Goal: Information Seeking & Learning: Learn about a topic

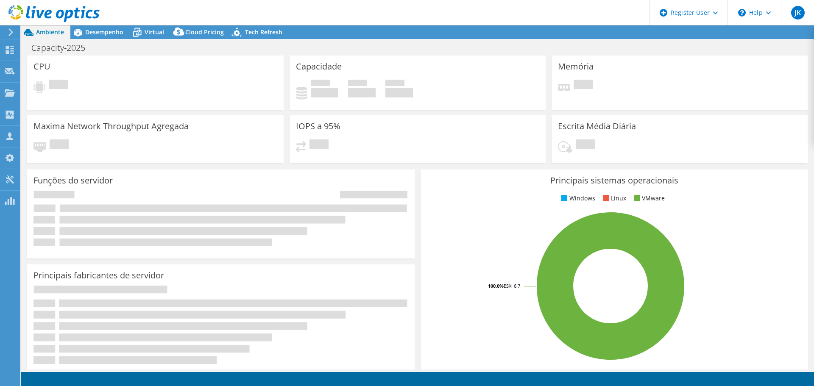
select select "USD"
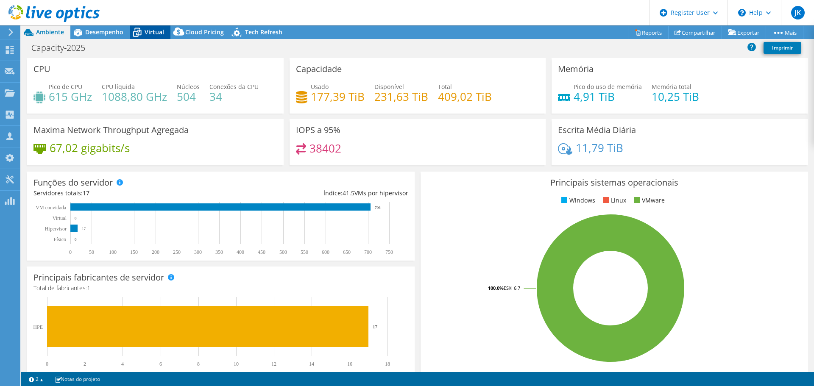
click at [142, 32] on icon at bounding box center [137, 32] width 15 height 15
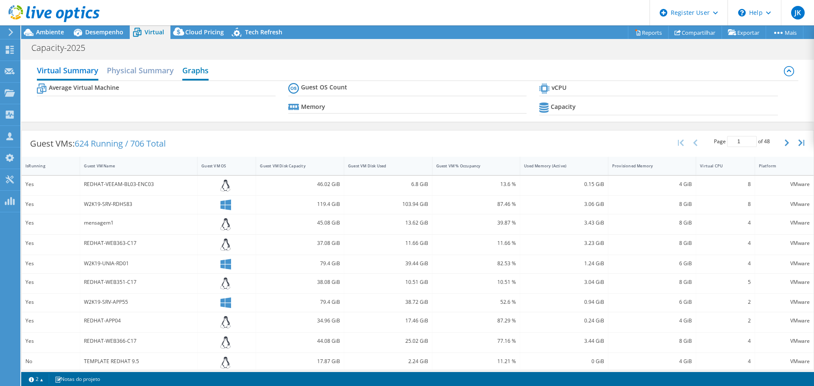
click at [203, 71] on h2 "Graphs" at bounding box center [195, 71] width 26 height 19
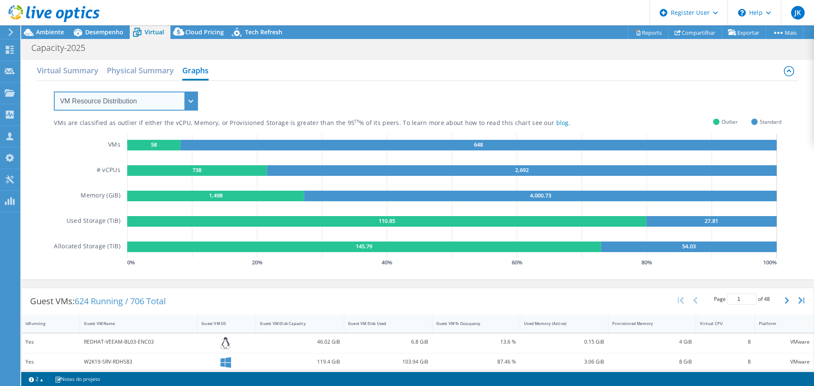
click at [159, 101] on select "VM Resource Distribution Provisioning Contrast Over Provisioning" at bounding box center [126, 101] width 144 height 19
click at [54, 92] on select "VM Resource Distribution Provisioning Contrast Over Provisioning" at bounding box center [126, 101] width 144 height 19
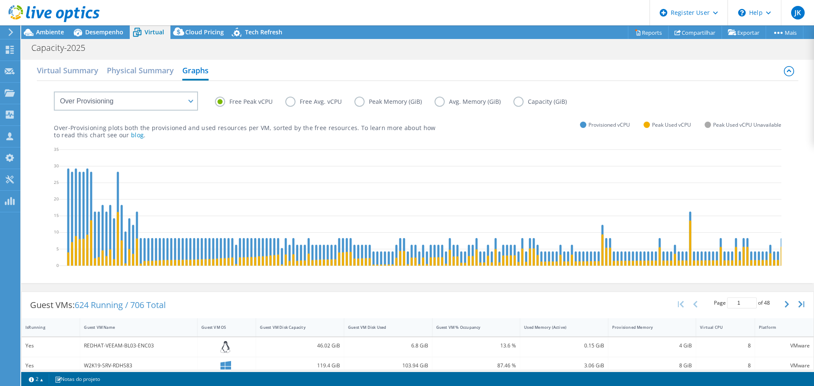
click at [305, 97] on label "Free Avg. vCPU" at bounding box center [319, 102] width 69 height 10
click at [0, 0] on input "Free Avg. vCPU" at bounding box center [0, 0] width 0 height 0
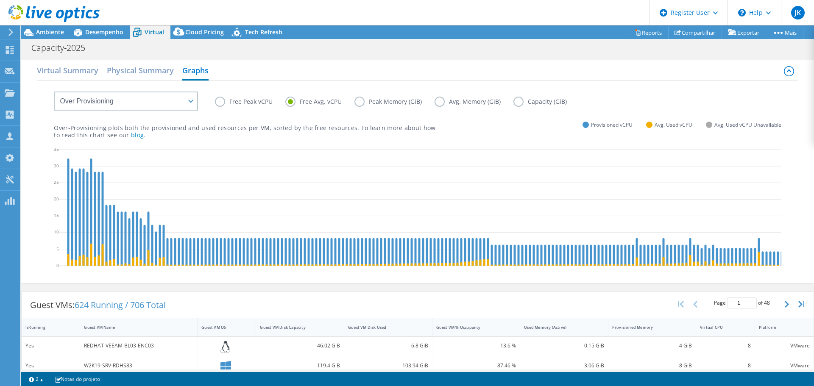
click at [361, 101] on label "Peak Memory (GiB)" at bounding box center [395, 102] width 80 height 10
click at [0, 0] on input "Peak Memory (GiB)" at bounding box center [0, 0] width 0 height 0
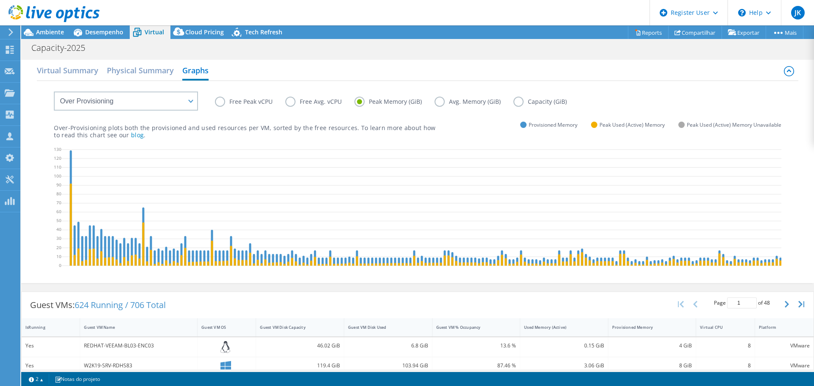
click at [426, 102] on label "Peak Memory (GiB)" at bounding box center [395, 102] width 80 height 10
click at [0, 0] on input "Peak Memory (GiB)" at bounding box center [0, 0] width 0 height 0
click at [441, 102] on label "Avg. Memory (GiB)" at bounding box center [474, 102] width 79 height 10
click at [0, 0] on input "Avg. Memory (GiB)" at bounding box center [0, 0] width 0 height 0
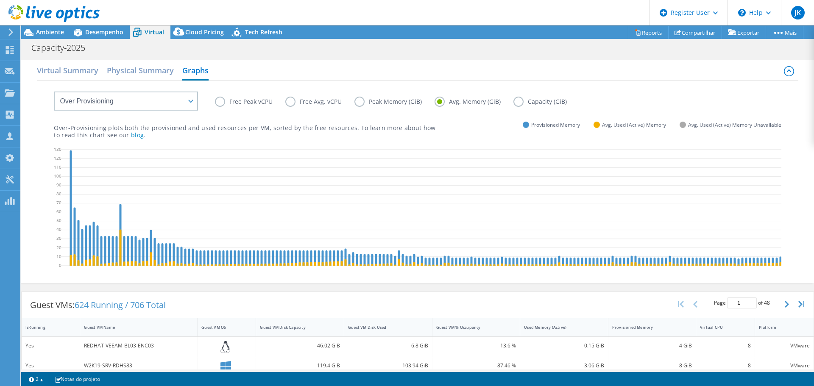
click at [523, 104] on label "Capacity (GiB)" at bounding box center [547, 102] width 66 height 10
click at [0, 0] on input "Capacity (GiB)" at bounding box center [0, 0] width 0 height 0
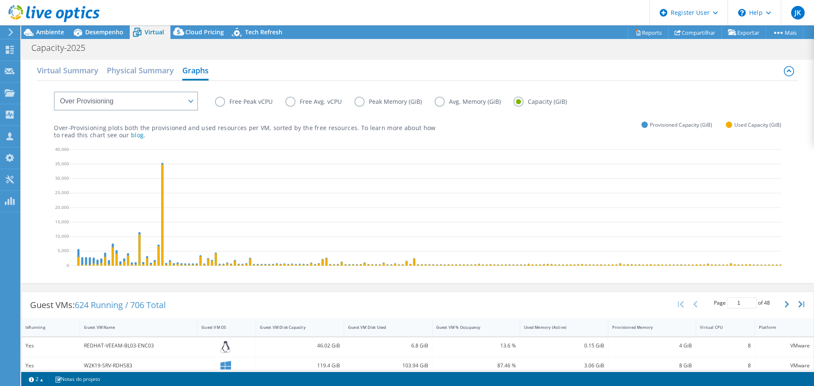
click at [220, 102] on label "Free Peak vCPU" at bounding box center [250, 102] width 70 height 10
click at [0, 0] on input "Free Peak vCPU" at bounding box center [0, 0] width 0 height 0
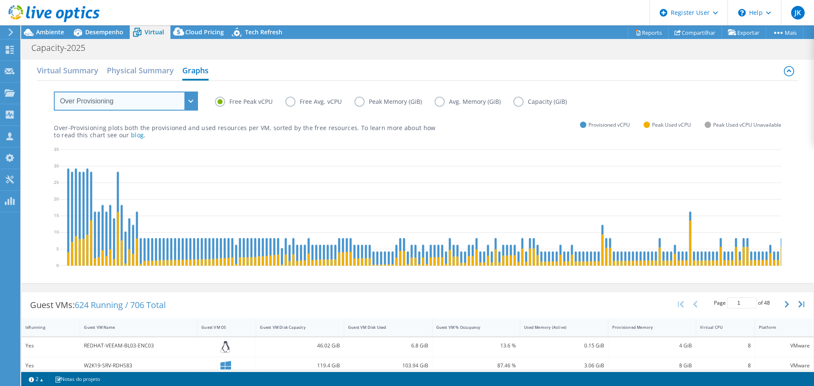
click at [165, 96] on select "VM Resource Distribution Provisioning Contrast Over Provisioning" at bounding box center [126, 101] width 144 height 19
click at [359, 103] on label "Peak Memory (GiB)" at bounding box center [395, 102] width 80 height 10
click at [0, 0] on input "Peak Memory (GiB)" at bounding box center [0, 0] width 0 height 0
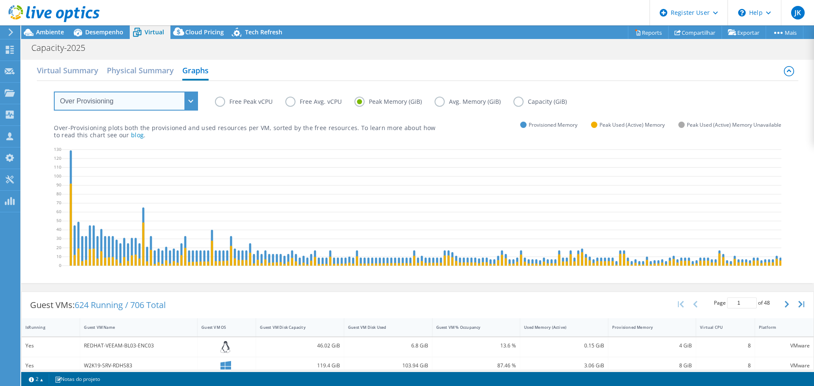
click at [189, 106] on select "VM Resource Distribution Provisioning Contrast Over Provisioning" at bounding box center [126, 101] width 144 height 19
click at [54, 92] on select "VM Resource Distribution Provisioning Contrast Over Provisioning" at bounding box center [126, 101] width 144 height 19
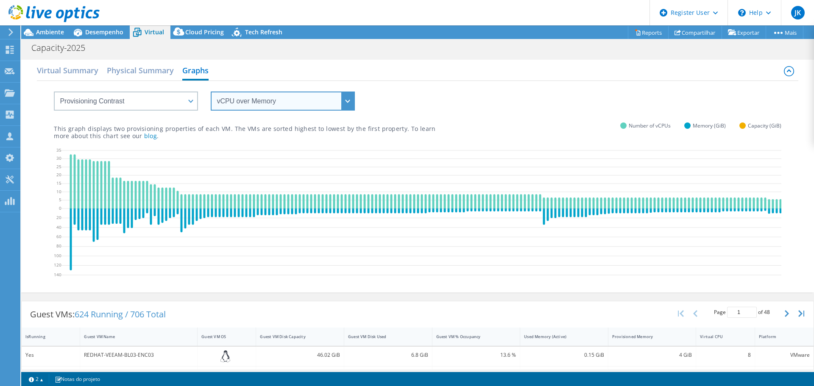
click at [285, 103] on select "vCPU over Memory vCPU over Capacity Memory over vCPU Memory over Capacity Capac…" at bounding box center [283, 101] width 144 height 19
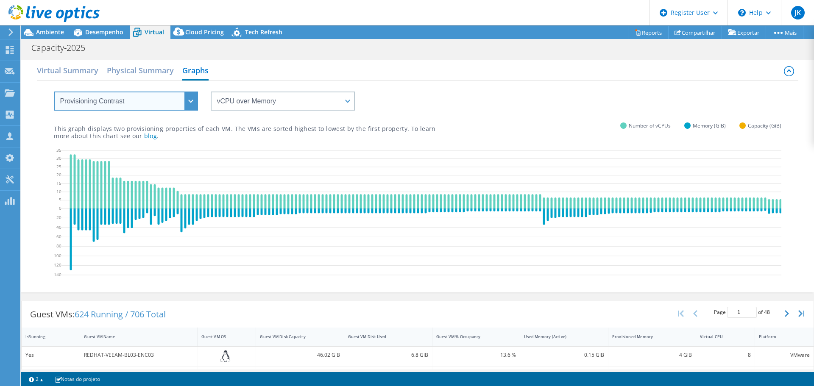
click at [167, 104] on select "VM Resource Distribution Provisioning Contrast Over Provisioning" at bounding box center [126, 101] width 144 height 19
click at [54, 92] on select "VM Resource Distribution Provisioning Contrast Over Provisioning" at bounding box center [126, 101] width 144 height 19
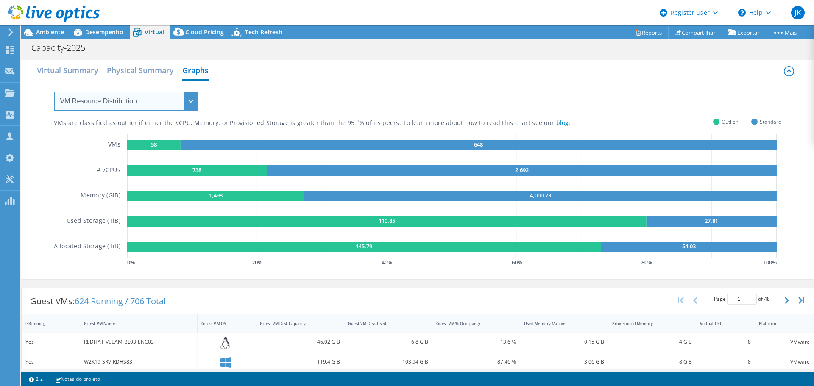
click at [190, 103] on select "VM Resource Distribution Provisioning Contrast Over Provisioning" at bounding box center [126, 101] width 144 height 19
click at [54, 92] on select "VM Resource Distribution Provisioning Contrast Over Provisioning" at bounding box center [126, 101] width 144 height 19
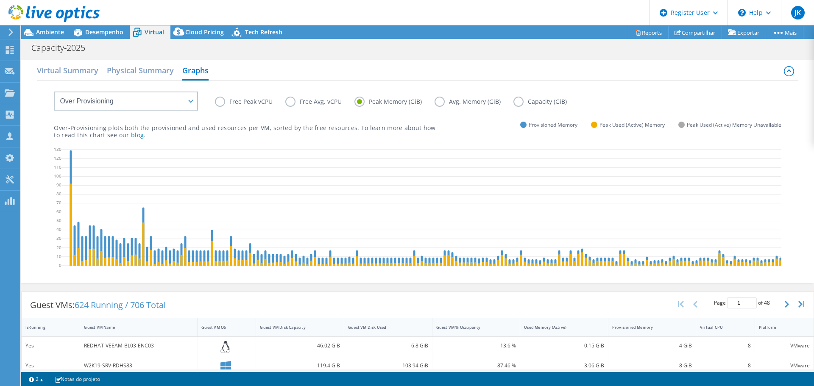
click at [299, 101] on label "Free Avg. vCPU" at bounding box center [319, 102] width 69 height 10
click at [0, 0] on input "Free Avg. vCPU" at bounding box center [0, 0] width 0 height 0
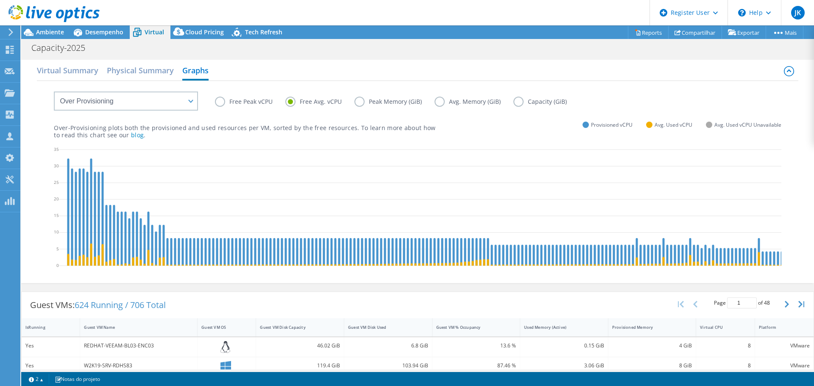
click at [251, 103] on label "Free Peak vCPU" at bounding box center [250, 102] width 70 height 10
click at [0, 0] on input "Free Peak vCPU" at bounding box center [0, 0] width 0 height 0
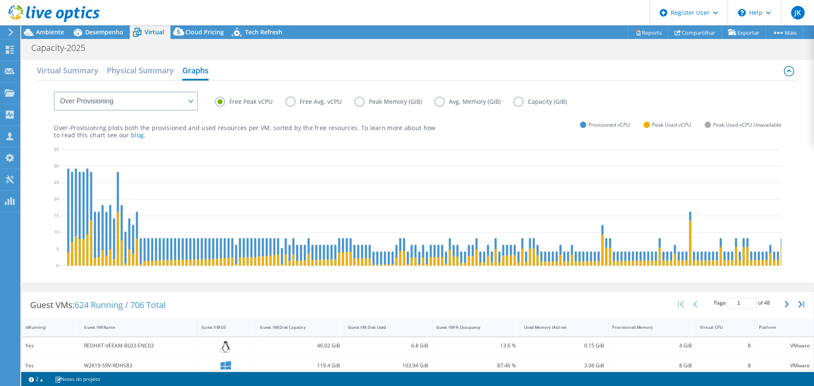
click at [289, 101] on label "Free Avg. vCPU" at bounding box center [319, 102] width 69 height 10
click at [0, 0] on input "Free Avg. vCPU" at bounding box center [0, 0] width 0 height 0
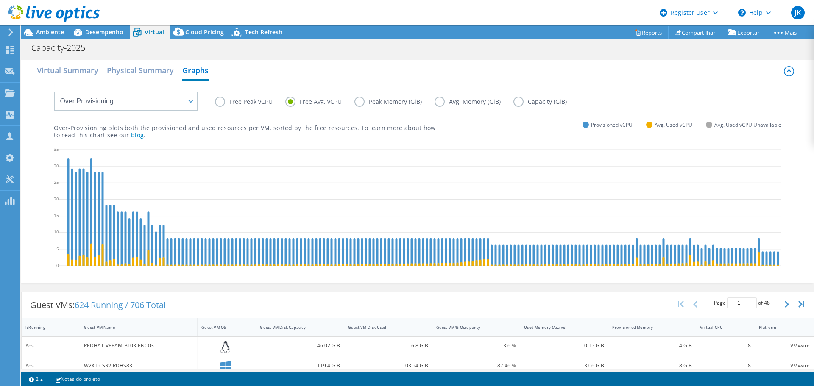
click at [247, 103] on label "Free Peak vCPU" at bounding box center [250, 102] width 70 height 10
click at [0, 0] on input "Free Peak vCPU" at bounding box center [0, 0] width 0 height 0
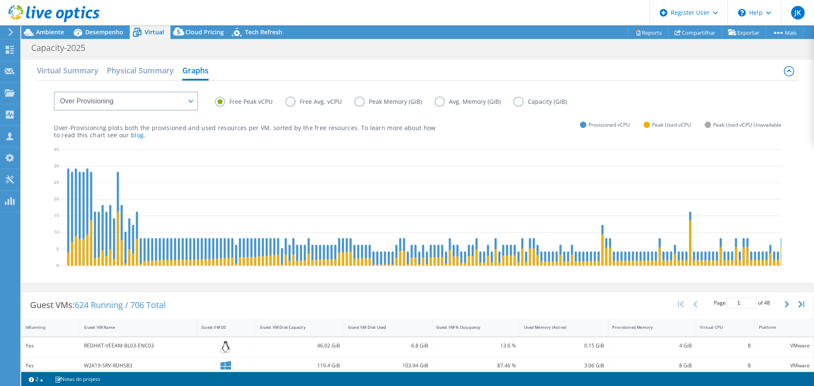
click at [291, 101] on label "Free Avg. vCPU" at bounding box center [319, 102] width 69 height 10
click at [0, 0] on input "Free Avg. vCPU" at bounding box center [0, 0] width 0 height 0
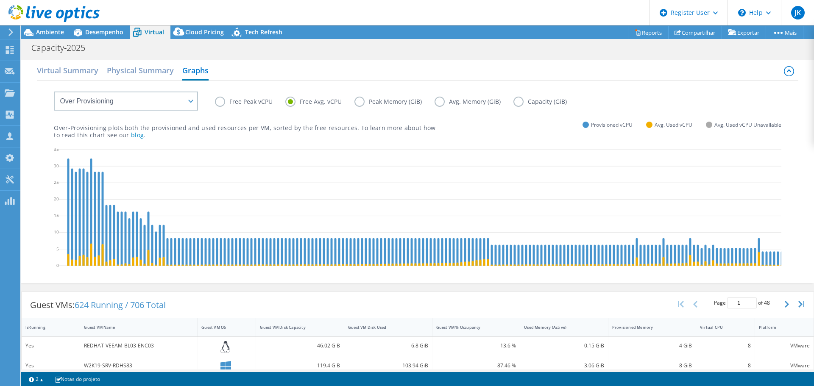
click at [236, 103] on label "Free Peak vCPU" at bounding box center [250, 102] width 70 height 10
click at [0, 0] on input "Free Peak vCPU" at bounding box center [0, 0] width 0 height 0
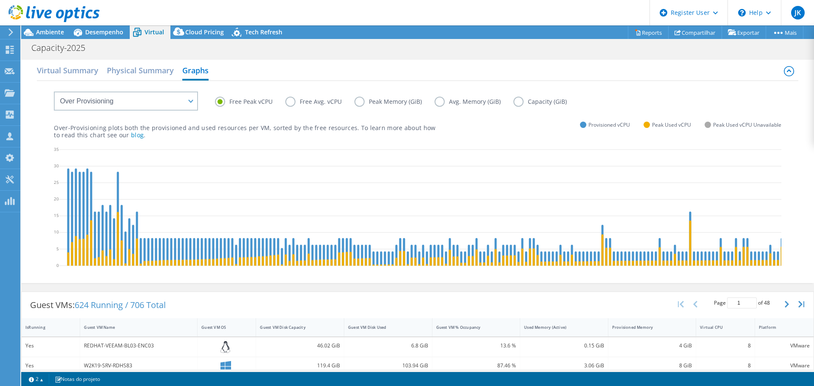
click at [331, 100] on label "Free Avg. vCPU" at bounding box center [319, 102] width 69 height 10
click at [0, 0] on input "Free Avg. vCPU" at bounding box center [0, 0] width 0 height 0
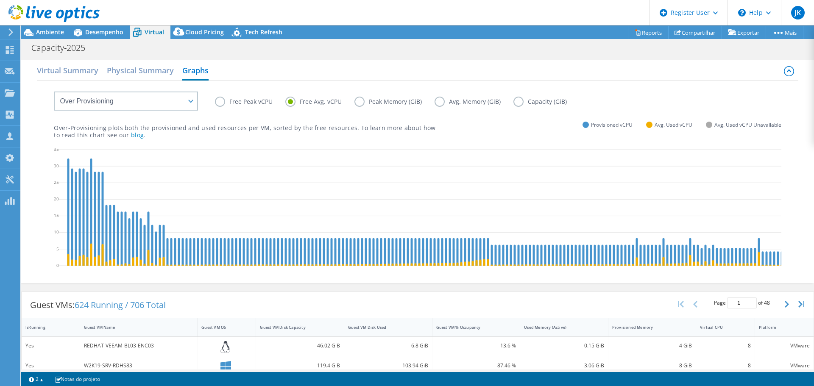
click at [364, 103] on label "Peak Memory (GiB)" at bounding box center [395, 102] width 80 height 10
click at [0, 0] on input "Peak Memory (GiB)" at bounding box center [0, 0] width 0 height 0
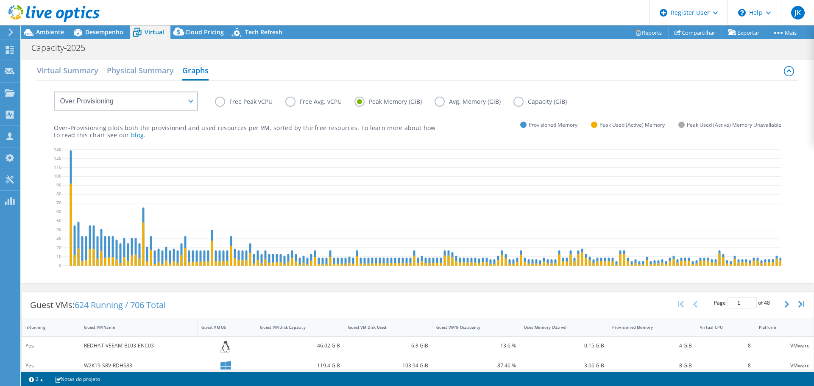
click at [444, 100] on label "Avg. Memory (GiB)" at bounding box center [474, 102] width 79 height 10
click at [0, 0] on input "Avg. Memory (GiB)" at bounding box center [0, 0] width 0 height 0
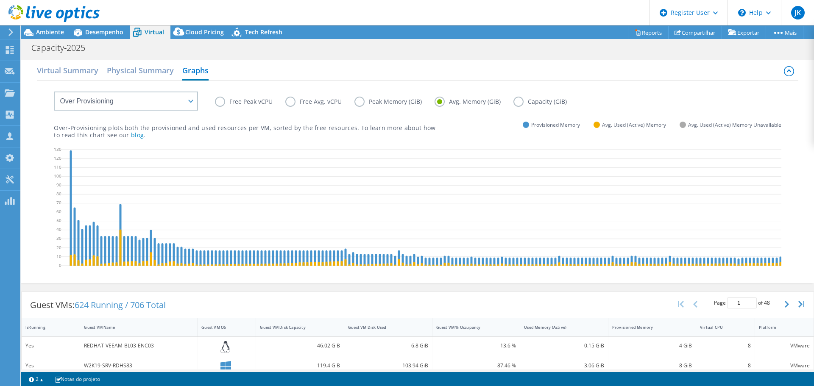
click at [404, 98] on label "Peak Memory (GiB)" at bounding box center [395, 102] width 80 height 10
click at [0, 0] on input "Peak Memory (GiB)" at bounding box center [0, 0] width 0 height 0
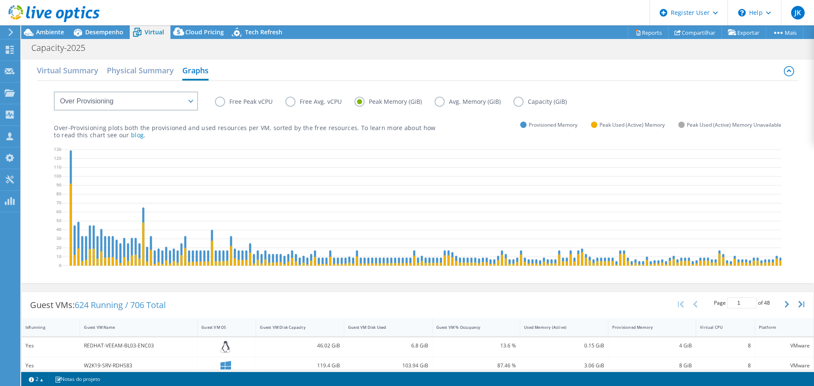
click at [453, 103] on label "Avg. Memory (GiB)" at bounding box center [474, 102] width 79 height 10
click at [0, 0] on input "Avg. Memory (GiB)" at bounding box center [0, 0] width 0 height 0
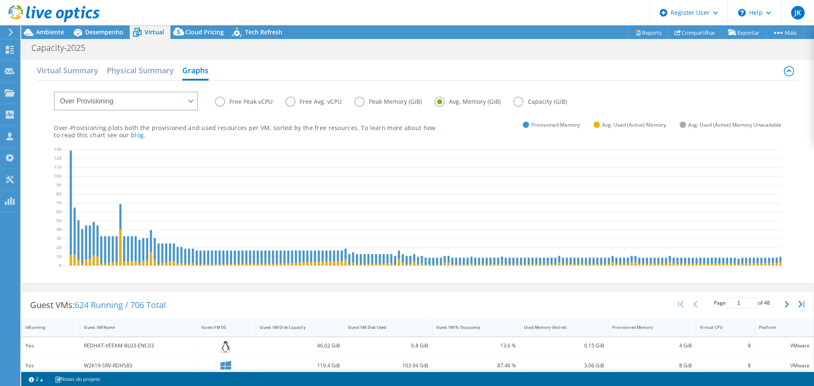
click at [409, 103] on label "Peak Memory (GiB)" at bounding box center [395, 102] width 80 height 10
click at [0, 0] on input "Peak Memory (GiB)" at bounding box center [0, 0] width 0 height 0
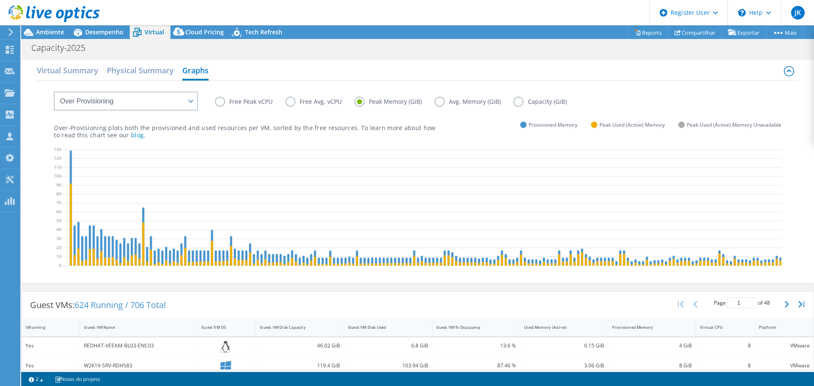
click at [249, 104] on label "Free Peak vCPU" at bounding box center [250, 102] width 70 height 10
click at [0, 0] on input "Free Peak vCPU" at bounding box center [0, 0] width 0 height 0
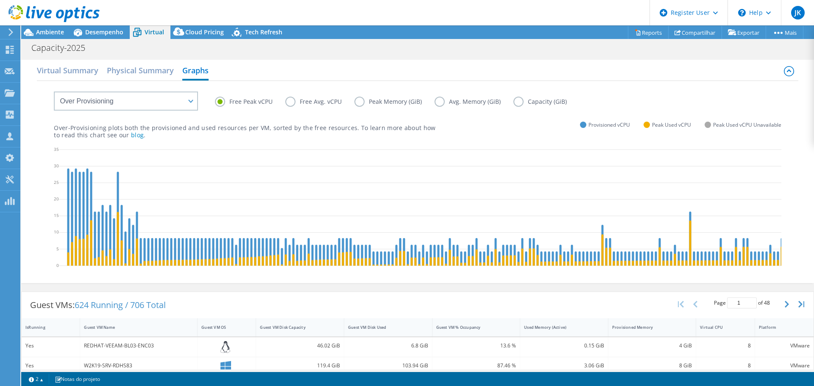
click at [361, 104] on label "Peak Memory (GiB)" at bounding box center [395, 102] width 80 height 10
click at [0, 0] on input "Peak Memory (GiB)" at bounding box center [0, 0] width 0 height 0
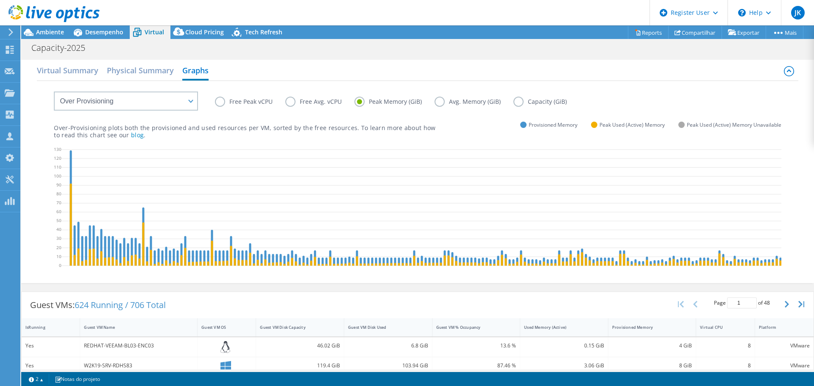
click at [521, 101] on label "Capacity (GiB)" at bounding box center [547, 102] width 66 height 10
click at [0, 0] on input "Capacity (GiB)" at bounding box center [0, 0] width 0 height 0
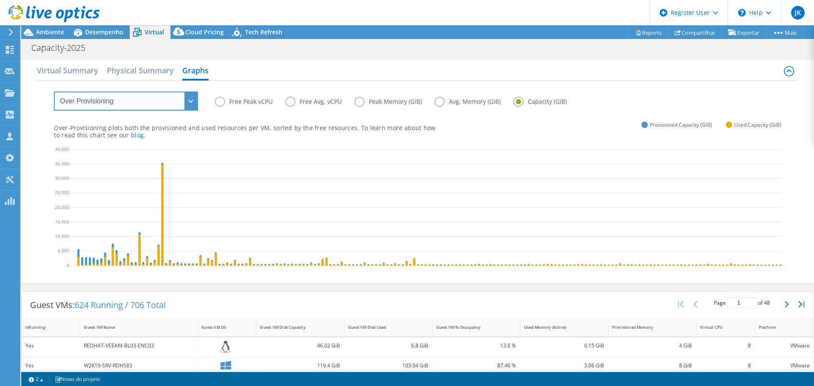
click at [191, 106] on select "VM Resource Distribution Provisioning Contrast Over Provisioning" at bounding box center [126, 101] width 144 height 19
click at [54, 92] on select "VM Resource Distribution Provisioning Contrast Over Provisioning" at bounding box center [126, 101] width 144 height 19
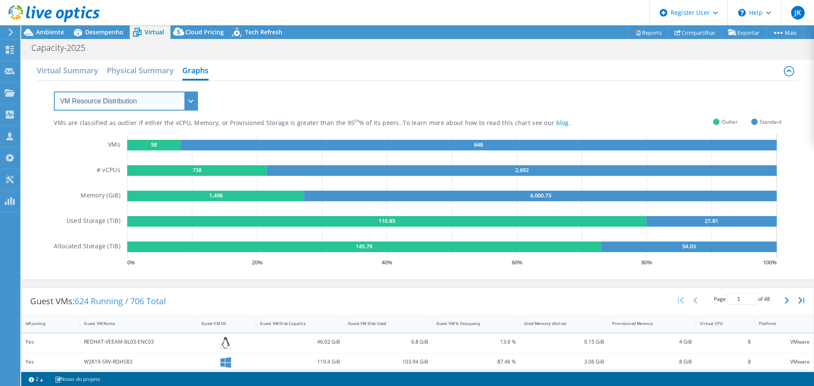
click at [196, 98] on select "VM Resource Distribution Provisioning Contrast Over Provisioning" at bounding box center [126, 101] width 144 height 19
click at [54, 92] on select "VM Resource Distribution Provisioning Contrast Over Provisioning" at bounding box center [126, 101] width 144 height 19
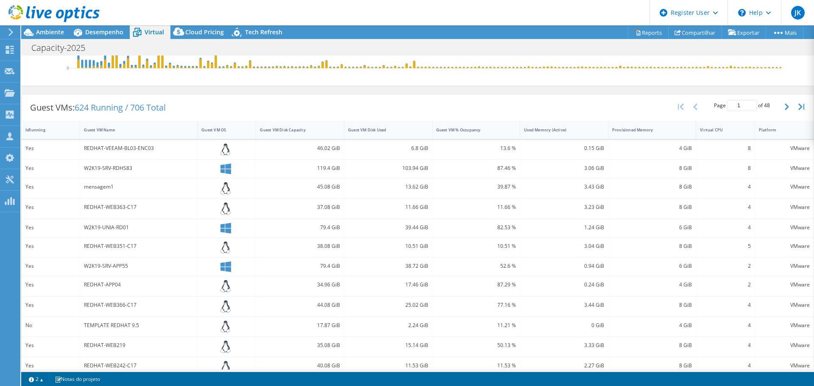
scroll to position [148, 0]
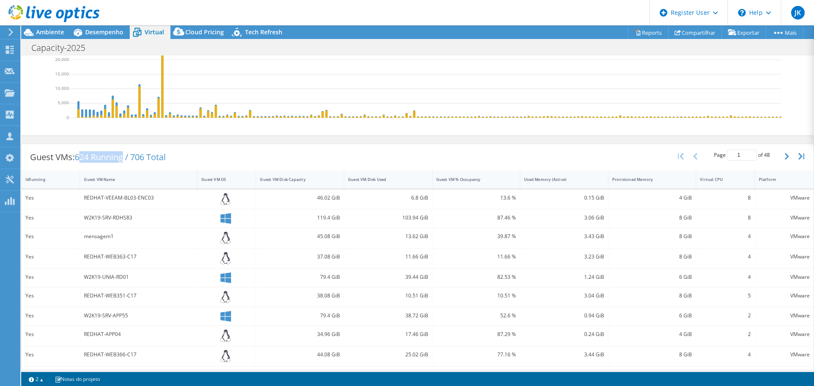
drag, startPoint x: 80, startPoint y: 161, endPoint x: 126, endPoint y: 159, distance: 45.4
click at [126, 159] on span "624 Running / 706 Total" at bounding box center [120, 156] width 91 height 11
click at [133, 162] on span "624 Running / 706 Total" at bounding box center [120, 156] width 91 height 11
drag, startPoint x: 78, startPoint y: 163, endPoint x: 106, endPoint y: 162, distance: 28.4
click at [106, 162] on span "624 Running / 706 Total" at bounding box center [120, 156] width 91 height 11
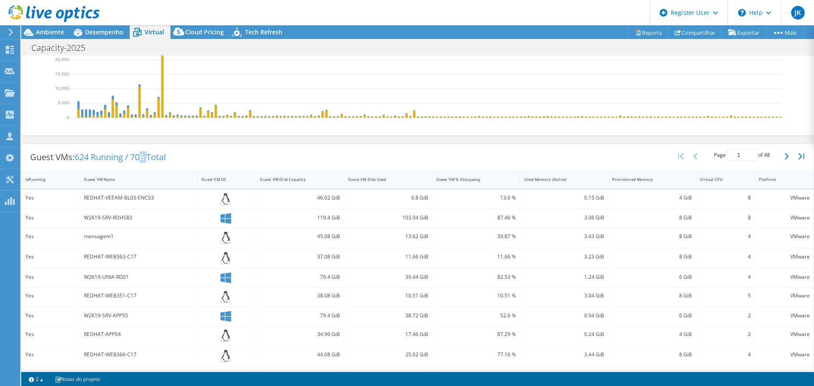
drag, startPoint x: 141, startPoint y: 168, endPoint x: 150, endPoint y: 168, distance: 8.9
click at [150, 163] on span "624 Running / 706 Total" at bounding box center [120, 156] width 91 height 11
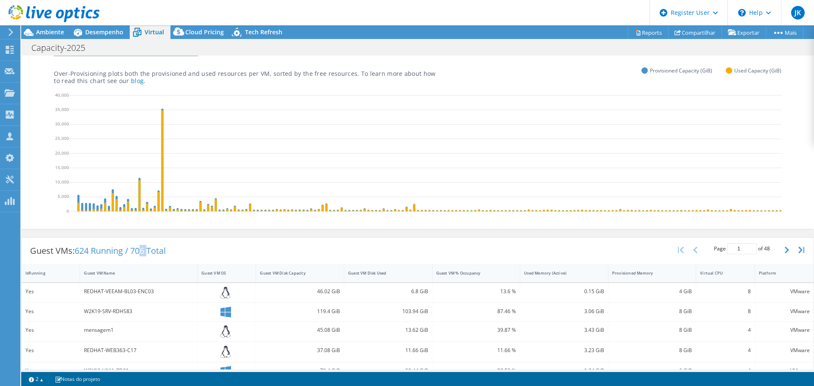
scroll to position [0, 0]
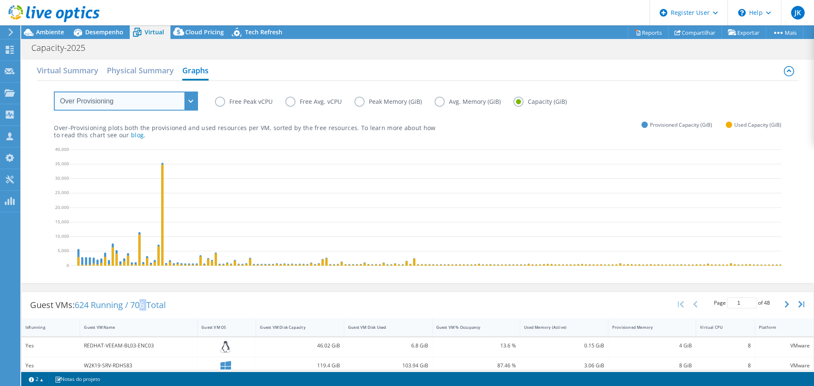
click at [190, 102] on select "VM Resource Distribution Provisioning Contrast Over Provisioning" at bounding box center [126, 101] width 144 height 19
select select "VM Resource Distribution"
click at [54, 92] on select "VM Resource Distribution Provisioning Contrast Over Provisioning" at bounding box center [126, 101] width 144 height 19
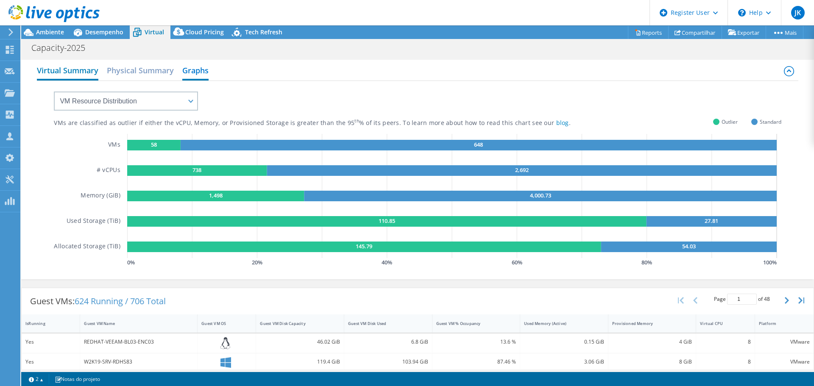
click at [78, 67] on h2 "Virtual Summary" at bounding box center [67, 71] width 61 height 19
